Goal: Task Accomplishment & Management: Use online tool/utility

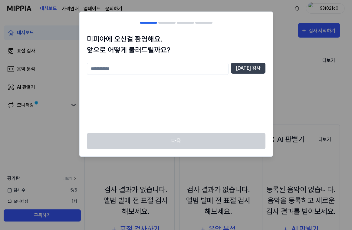
click at [208, 69] on input "text" at bounding box center [158, 69] width 142 height 12
type input "*"
type input "**"
click at [247, 71] on button "중복 검사" at bounding box center [248, 68] width 35 height 11
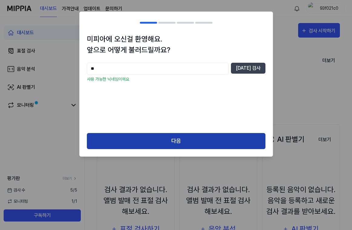
click at [167, 135] on button "다음" at bounding box center [176, 141] width 179 height 16
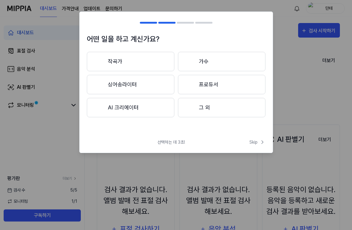
click at [191, 106] on div at bounding box center [190, 107] width 7 height 7
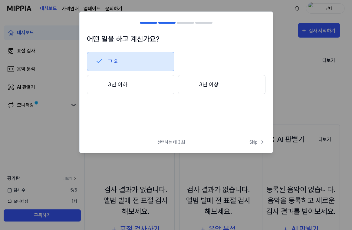
click at [159, 87] on button "3년 이하" at bounding box center [131, 84] width 88 height 19
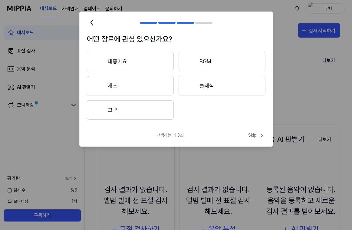
click at [161, 111] on button "그 외" at bounding box center [130, 109] width 87 height 19
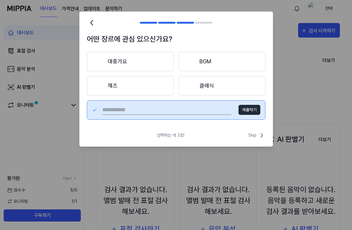
click at [205, 112] on input "text" at bounding box center [166, 110] width 129 height 10
type input "****"
click at [257, 110] on button "제출하기" at bounding box center [250, 110] width 22 height 10
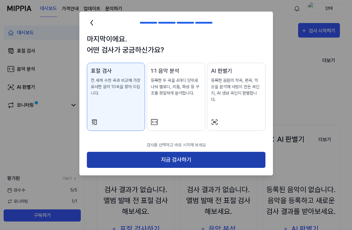
click at [180, 154] on button "지금 검사하기" at bounding box center [176, 160] width 179 height 16
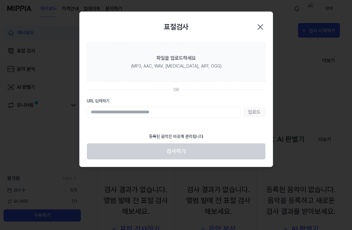
click at [180, 114] on input "URL 입력하기" at bounding box center [164, 112] width 154 height 11
click at [205, 114] on input "URL 입력하기" at bounding box center [164, 112] width 154 height 11
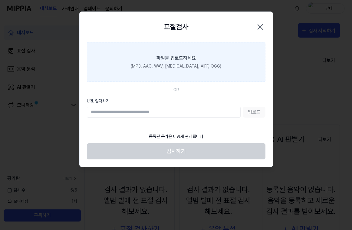
click at [211, 71] on label "파일을 업로드하세요 (MP3, AAC, WAV, FLAC, AIFF, OGG)" at bounding box center [176, 62] width 179 height 40
click at [0, 0] on input "파일을 업로드하세요 (MP3, AAC, WAV, FLAC, AIFF, OGG)" at bounding box center [0, 0] width 0 height 0
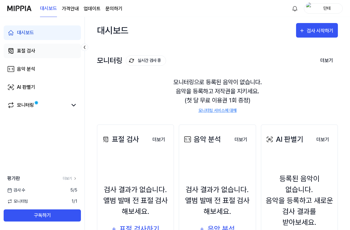
click at [53, 50] on link "표절 검사" at bounding box center [42, 51] width 77 height 15
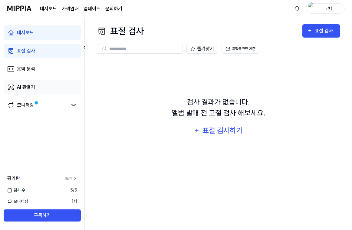
click at [34, 87] on div "AI 판별기" at bounding box center [26, 87] width 18 height 7
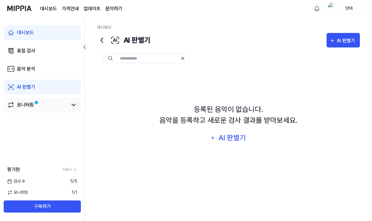
click at [62, 105] on link "모니터링" at bounding box center [37, 104] width 60 height 7
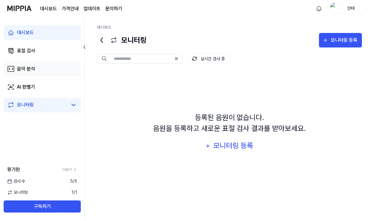
click at [49, 69] on link "음악 분석" at bounding box center [42, 69] width 77 height 15
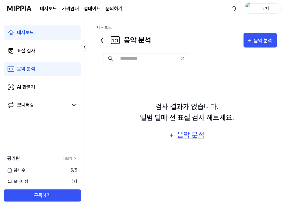
click at [194, 142] on button "음악 분석" at bounding box center [187, 135] width 44 height 15
click at [43, 55] on link "표절 검사" at bounding box center [42, 51] width 77 height 15
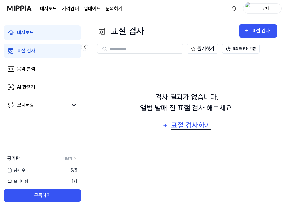
click at [179, 124] on div "표절 검사하기" at bounding box center [190, 126] width 41 height 12
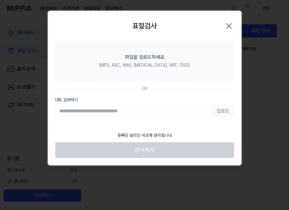
click at [221, 111] on div "업로드" at bounding box center [144, 111] width 179 height 11
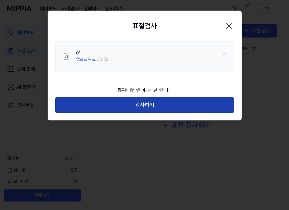
click at [132, 106] on button "검사하기" at bounding box center [144, 105] width 179 height 16
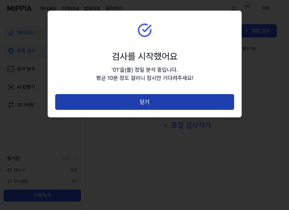
click at [134, 106] on button "닫기" at bounding box center [144, 102] width 179 height 16
